Goal: Obtain resource: Obtain resource

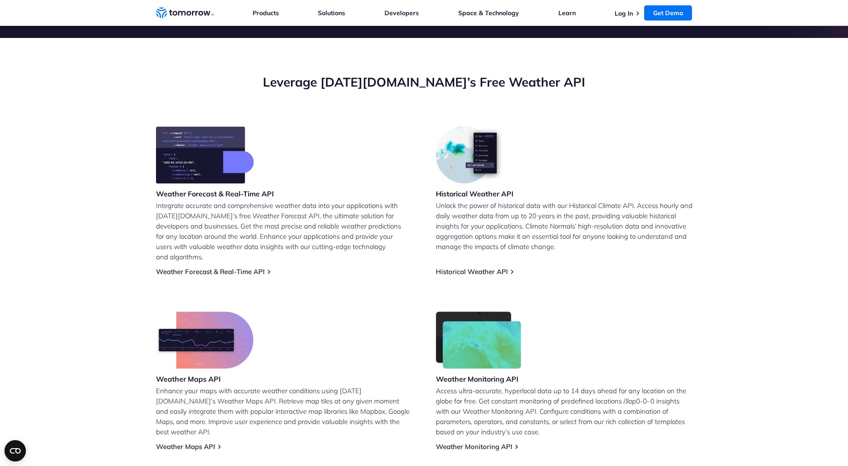
scroll to position [268, 0]
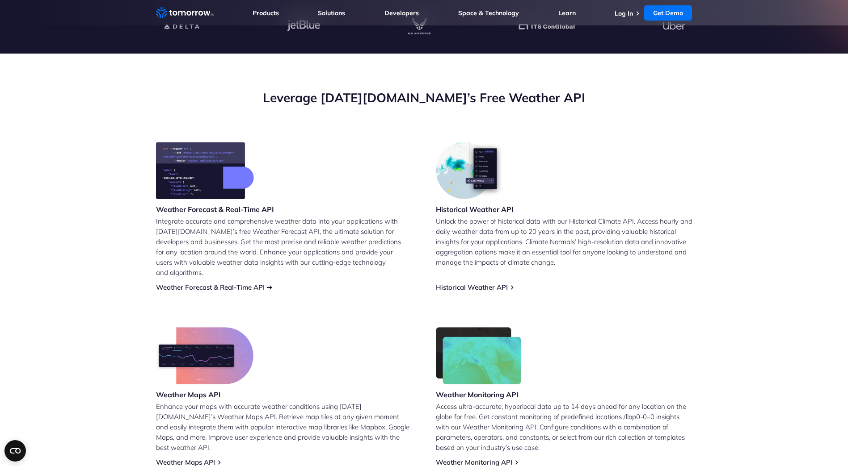
click at [229, 283] on link "Weather Forecast & Real-Time API" at bounding box center [210, 287] width 109 height 8
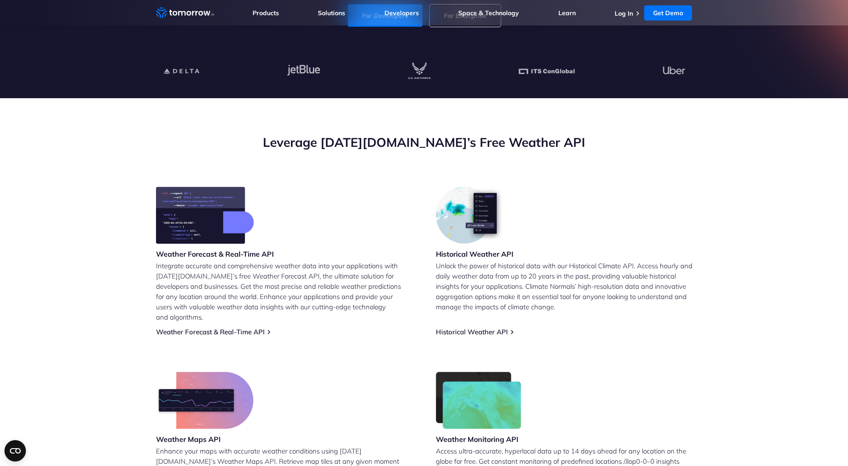
scroll to position [45, 0]
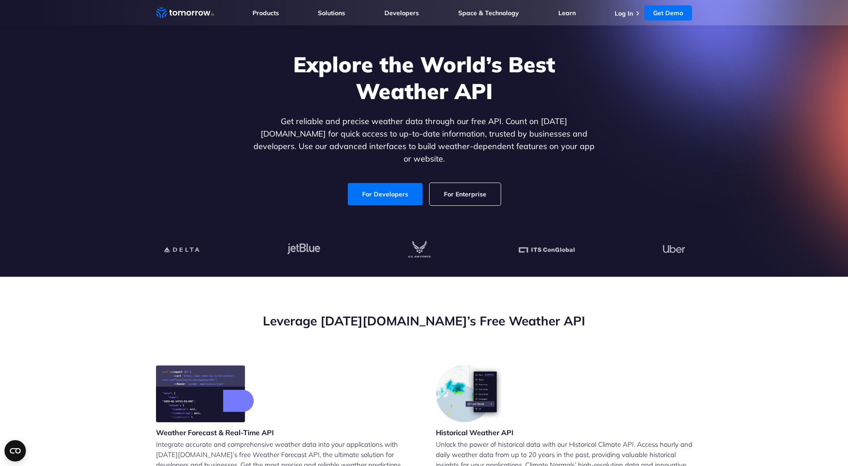
click at [496, 183] on link "For Enterprise" at bounding box center [464, 194] width 71 height 22
click at [369, 191] on link "For Developers" at bounding box center [385, 194] width 75 height 22
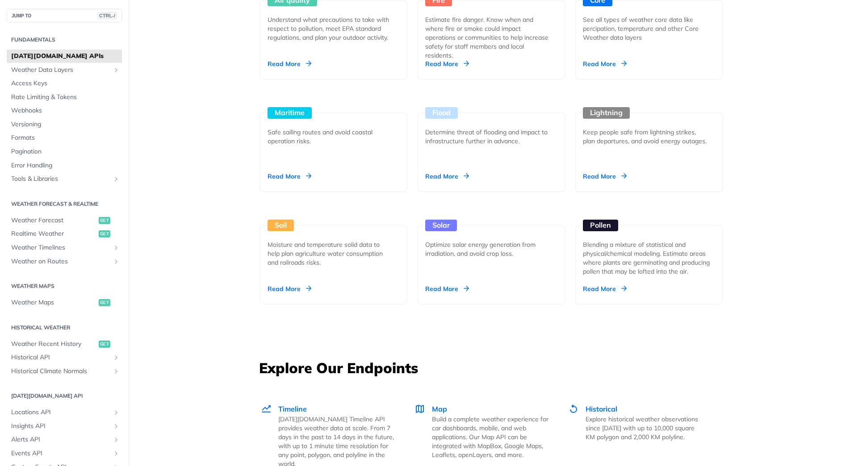
scroll to position [894, 0]
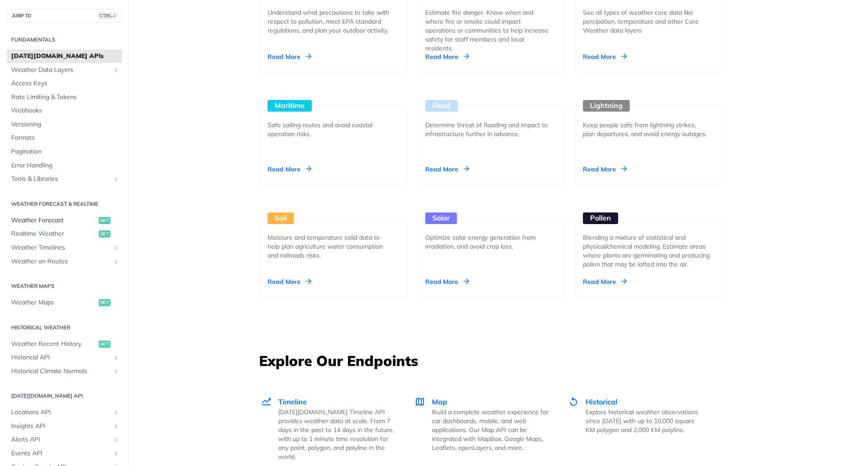
click at [64, 223] on span "Weather Forecast" at bounding box center [53, 220] width 85 height 9
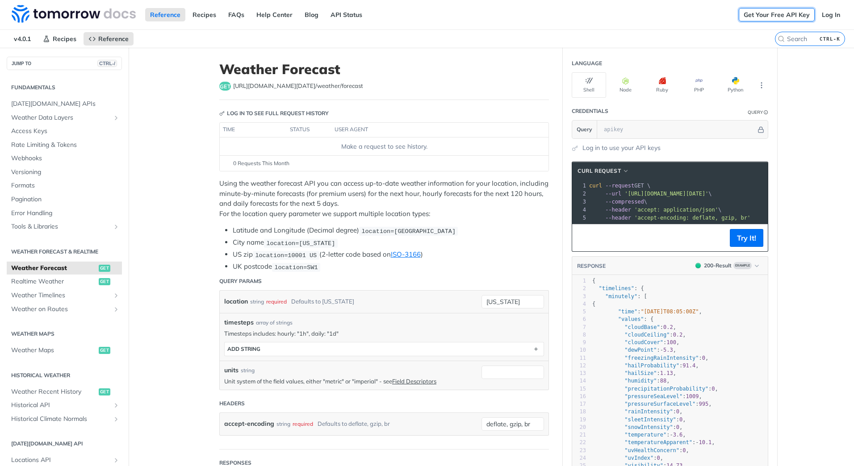
click at [786, 16] on link "Get Your Free API Key" at bounding box center [777, 14] width 76 height 13
click at [766, 11] on link "Get Your Free API Key" at bounding box center [777, 14] width 76 height 13
click at [751, 12] on link "Get Your Free API Key" at bounding box center [777, 14] width 76 height 13
